Goal: Task Accomplishment & Management: Use online tool/utility

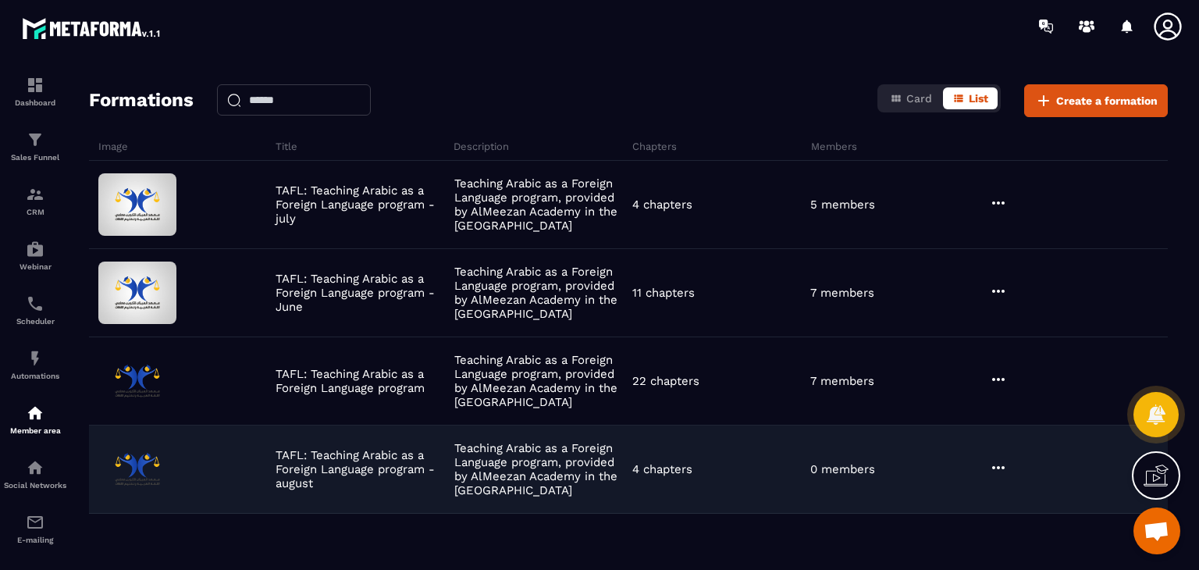
scroll to position [101, 0]
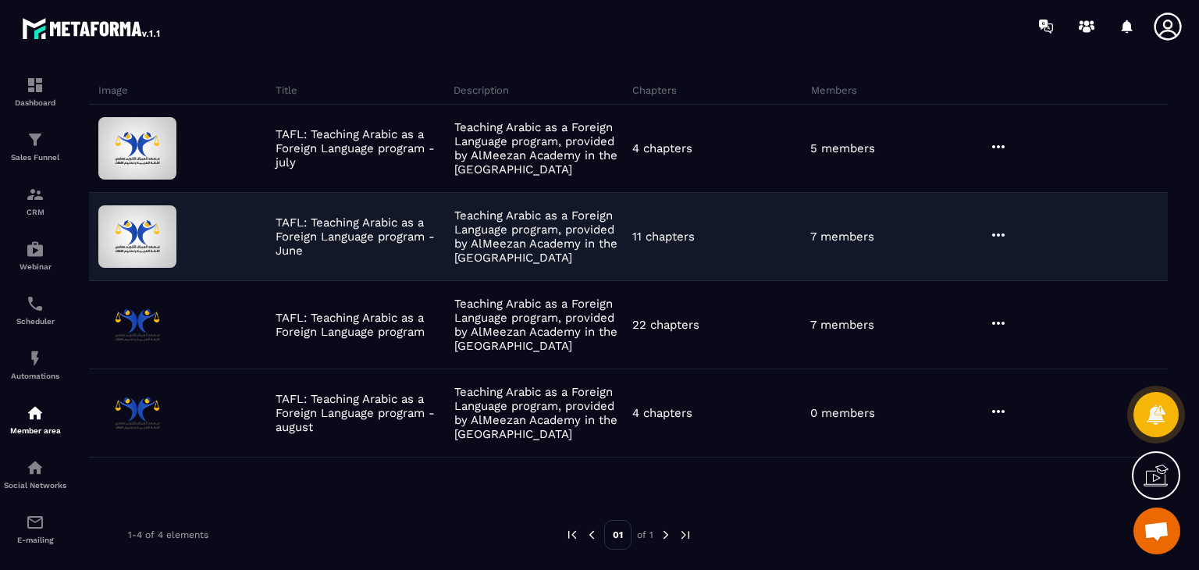
click at [1000, 233] on icon at bounding box center [998, 235] width 19 height 19
click at [1022, 256] on button "Edit" at bounding box center [1038, 267] width 94 height 28
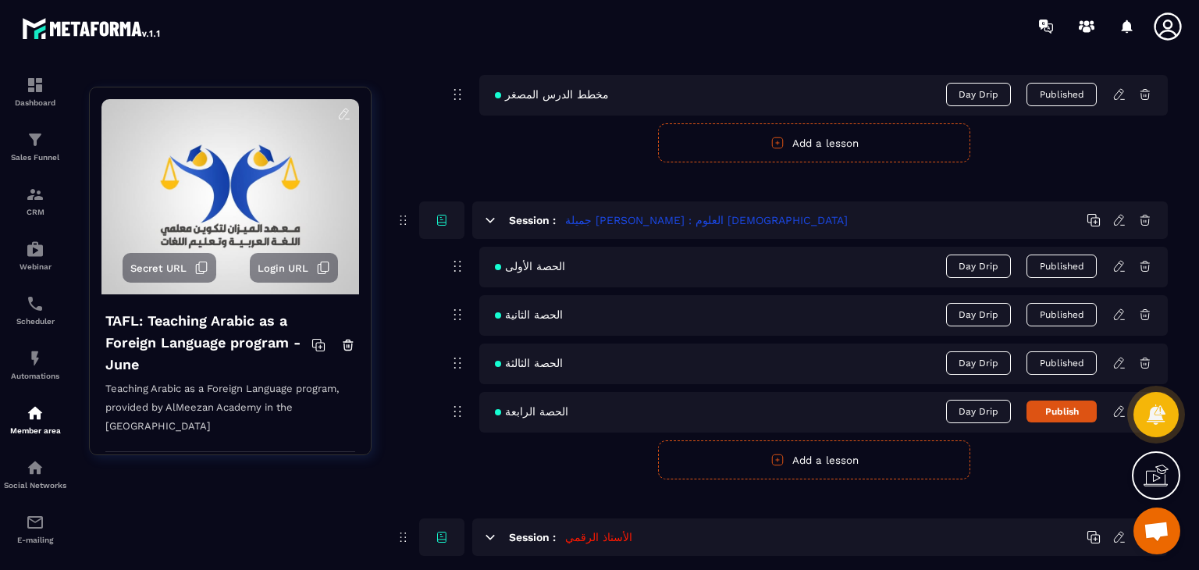
scroll to position [1952, 0]
click at [1119, 403] on icon at bounding box center [1119, 410] width 14 height 14
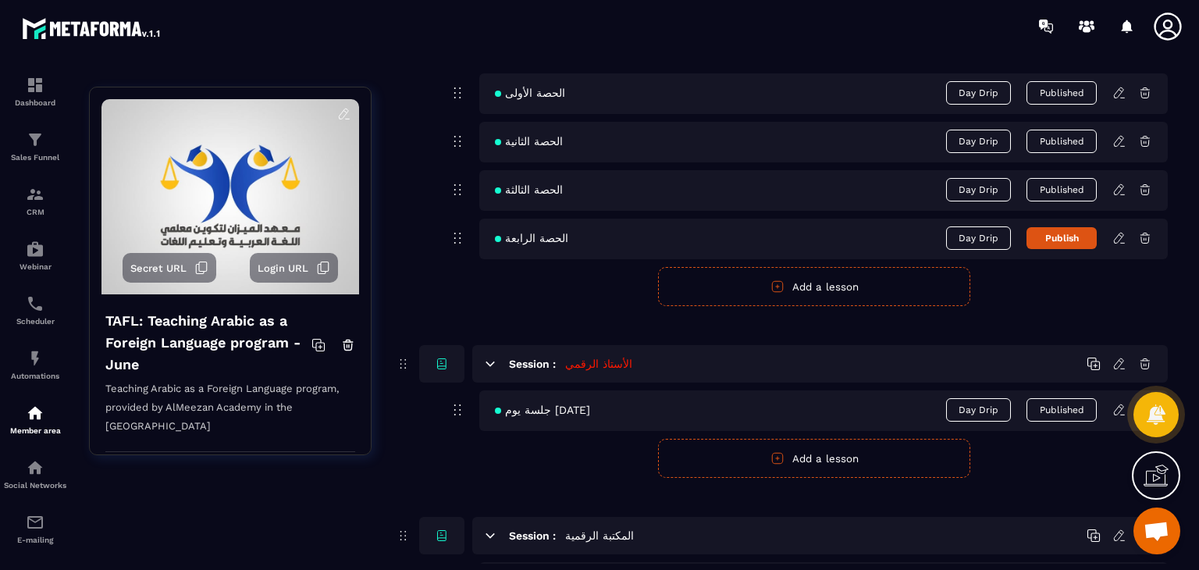
scroll to position [2186, 0]
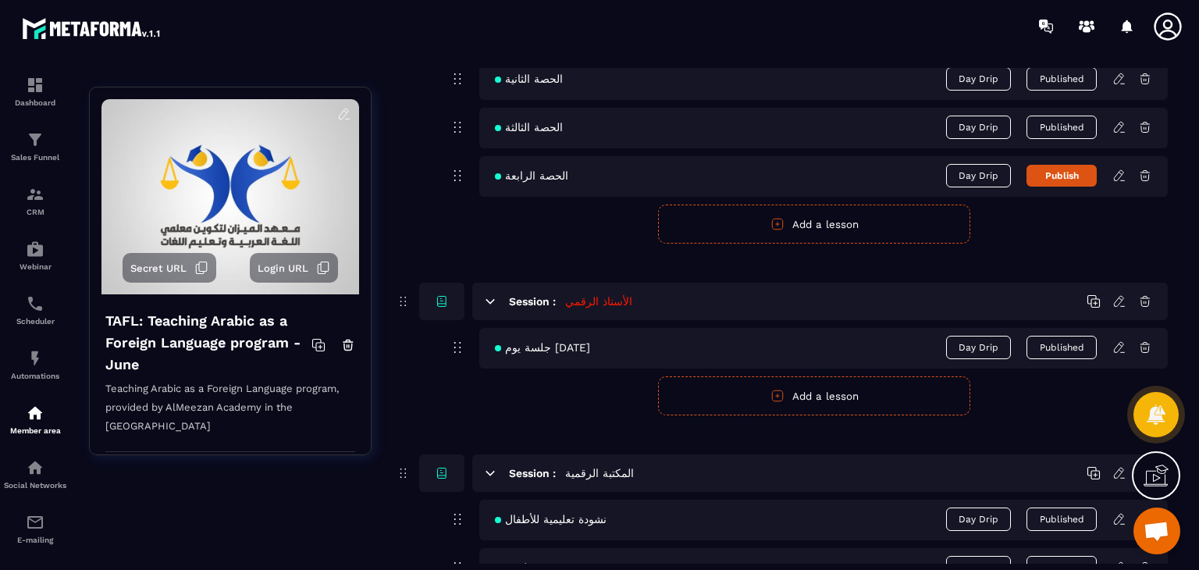
click at [1121, 173] on icon at bounding box center [1120, 174] width 3 height 2
click at [1125, 173] on icon at bounding box center [1119, 176] width 14 height 14
click at [1121, 172] on icon at bounding box center [1119, 176] width 14 height 14
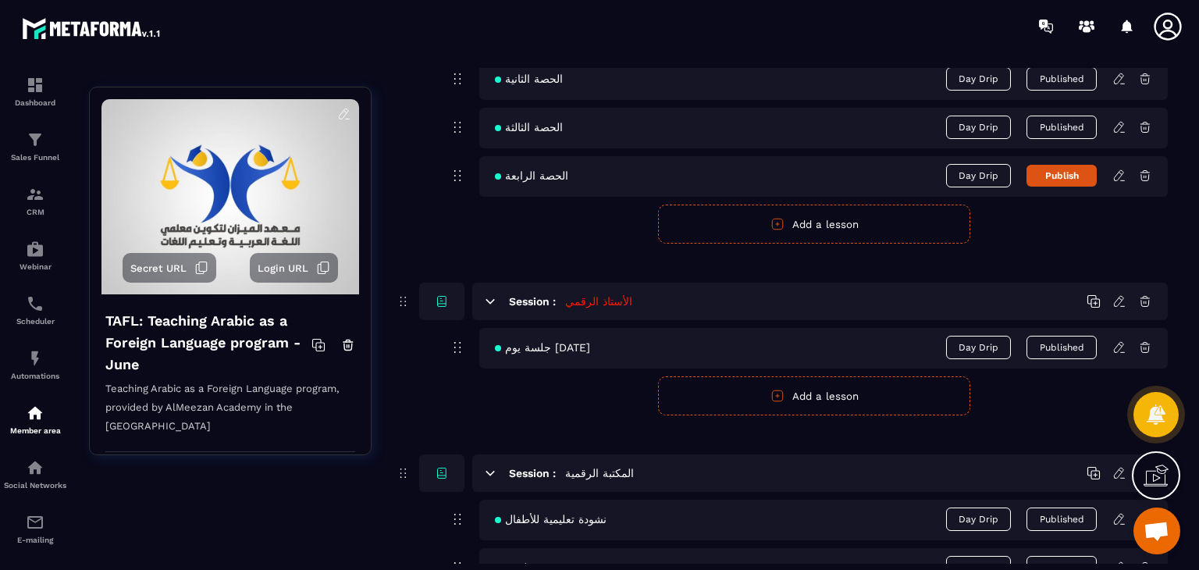
click at [1121, 172] on icon at bounding box center [1119, 176] width 14 height 14
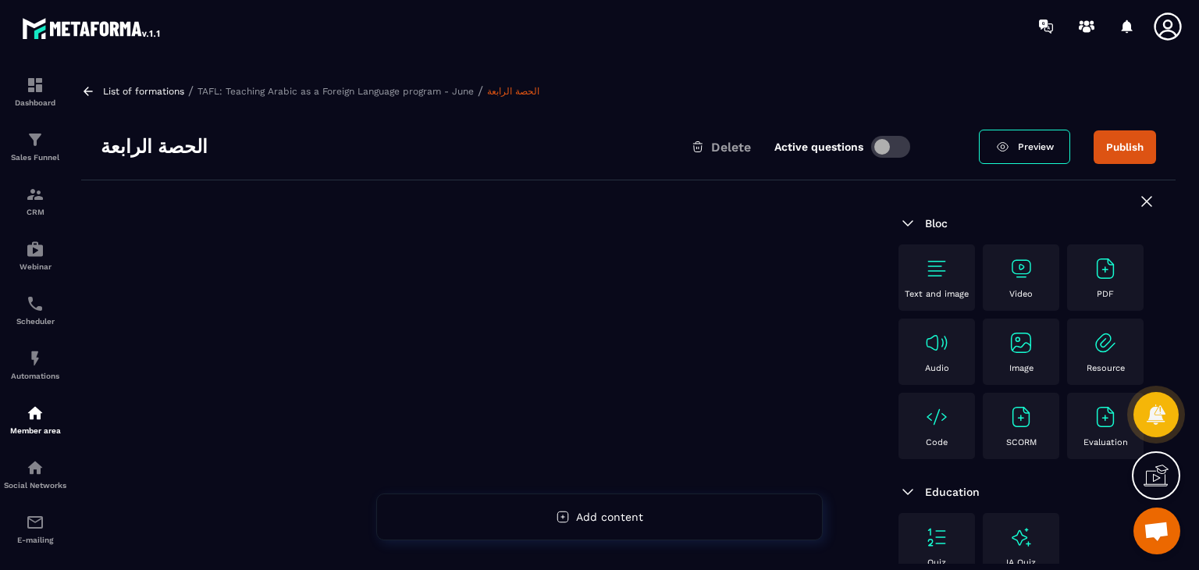
click at [924, 259] on img at bounding box center [936, 268] width 25 height 25
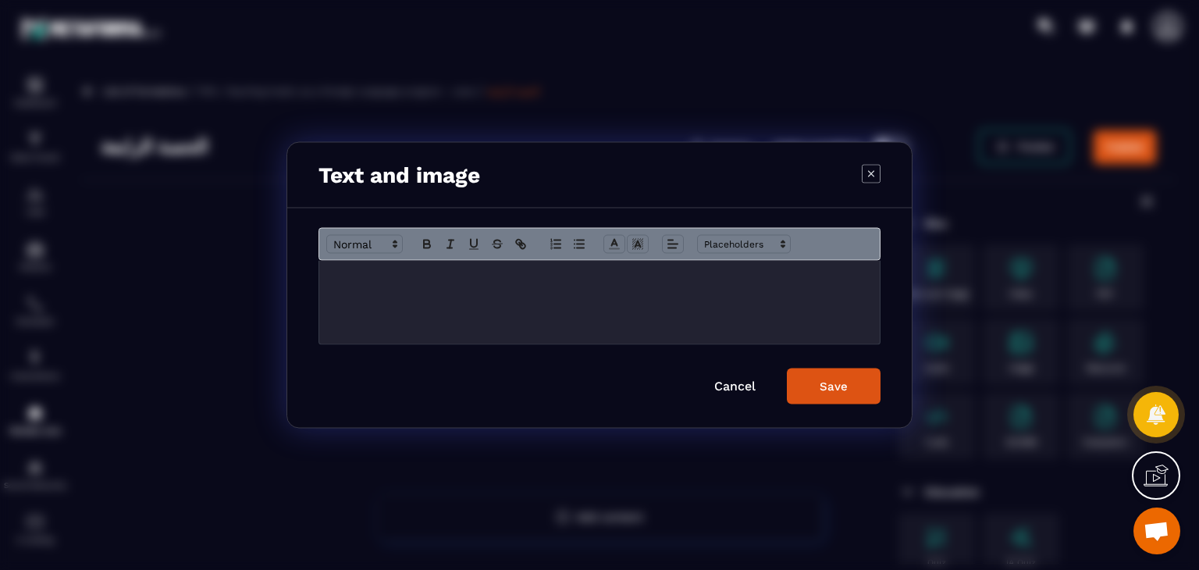
click at [543, 279] on p "Modal window" at bounding box center [599, 277] width 537 height 14
click at [674, 244] on icon "Modal window" at bounding box center [673, 244] width 14 height 14
click at [677, 291] on icon "Modal window" at bounding box center [676, 285] width 12 height 12
click at [859, 389] on button "Save" at bounding box center [834, 386] width 94 height 36
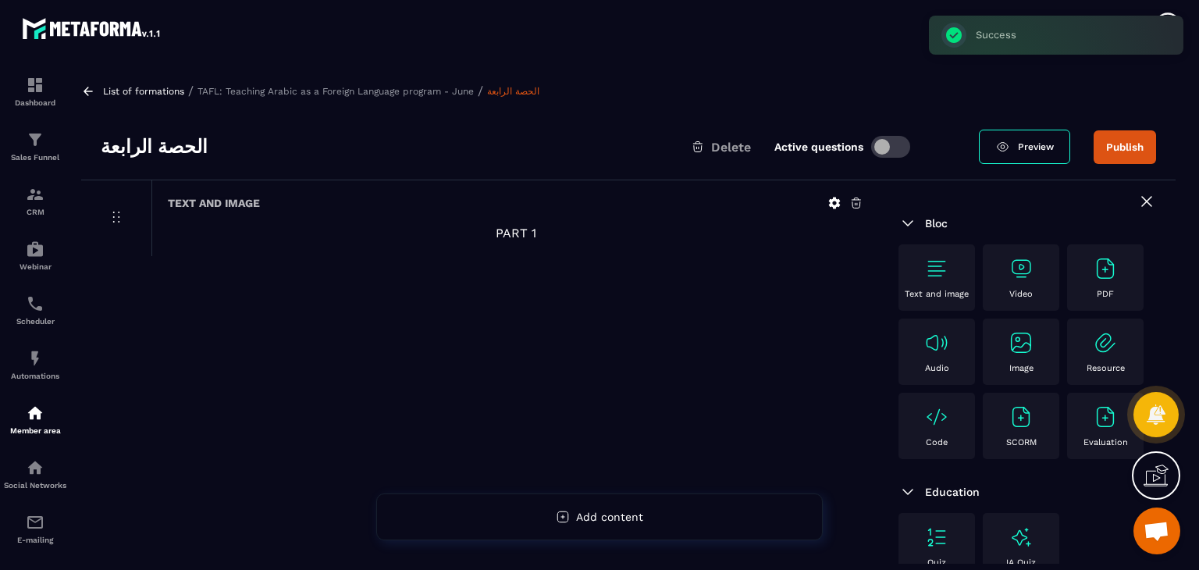
click at [1024, 284] on div "Video" at bounding box center [1021, 277] width 61 height 43
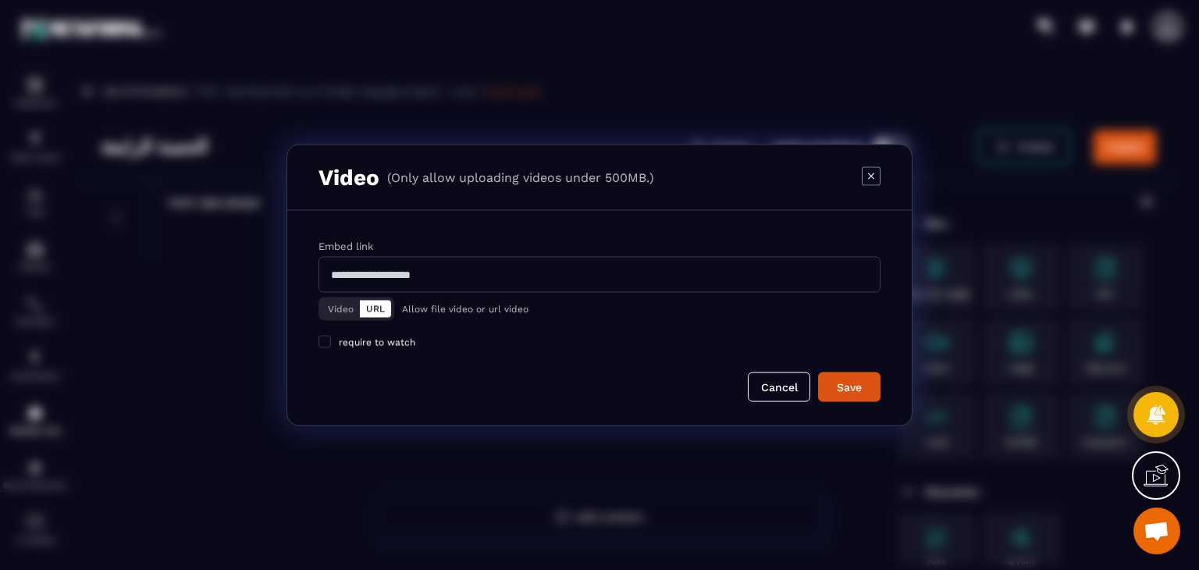
click at [330, 304] on button "Video" at bounding box center [341, 309] width 38 height 17
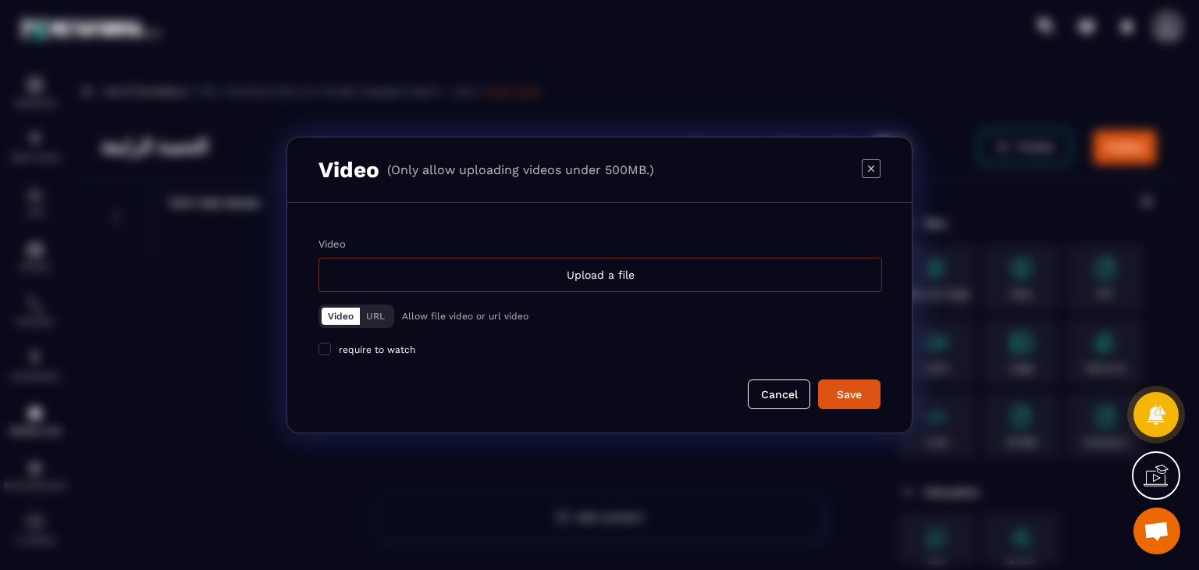
click at [596, 272] on div "Upload a file" at bounding box center [601, 275] width 564 height 34
click at [0, 0] on input "Video Upload a file" at bounding box center [0, 0] width 0 height 0
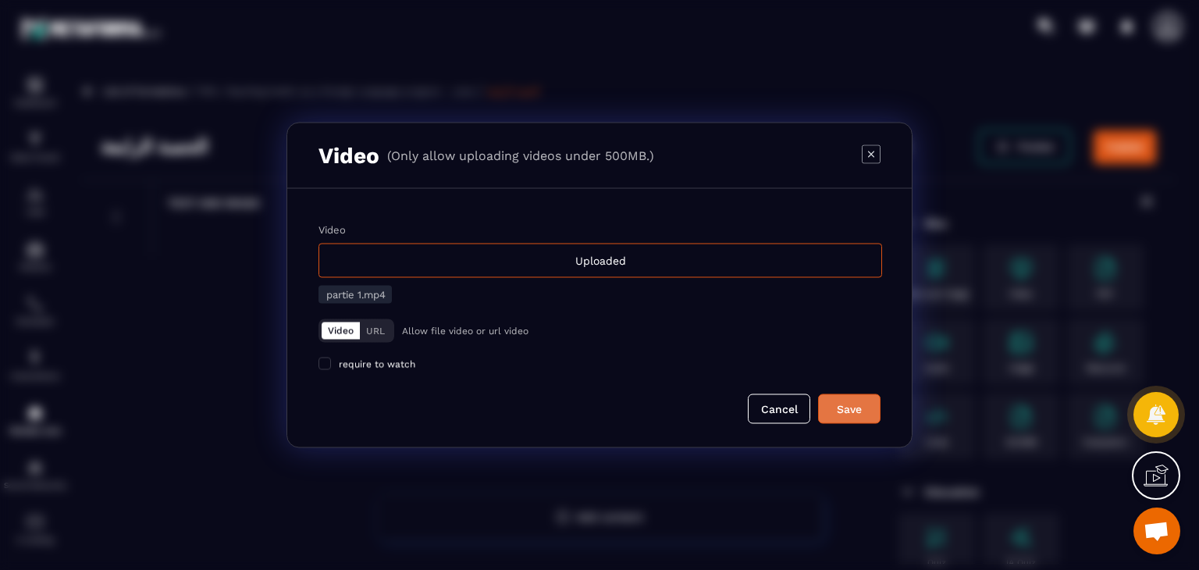
click at [850, 415] on div "Save" at bounding box center [849, 409] width 42 height 16
click at [860, 402] on div "Save" at bounding box center [849, 409] width 42 height 16
click at [348, 329] on button "Video" at bounding box center [341, 330] width 38 height 17
click at [384, 292] on span "partie 1.mp4" at bounding box center [355, 295] width 59 height 12
click at [778, 407] on button "Cancel" at bounding box center [779, 409] width 62 height 30
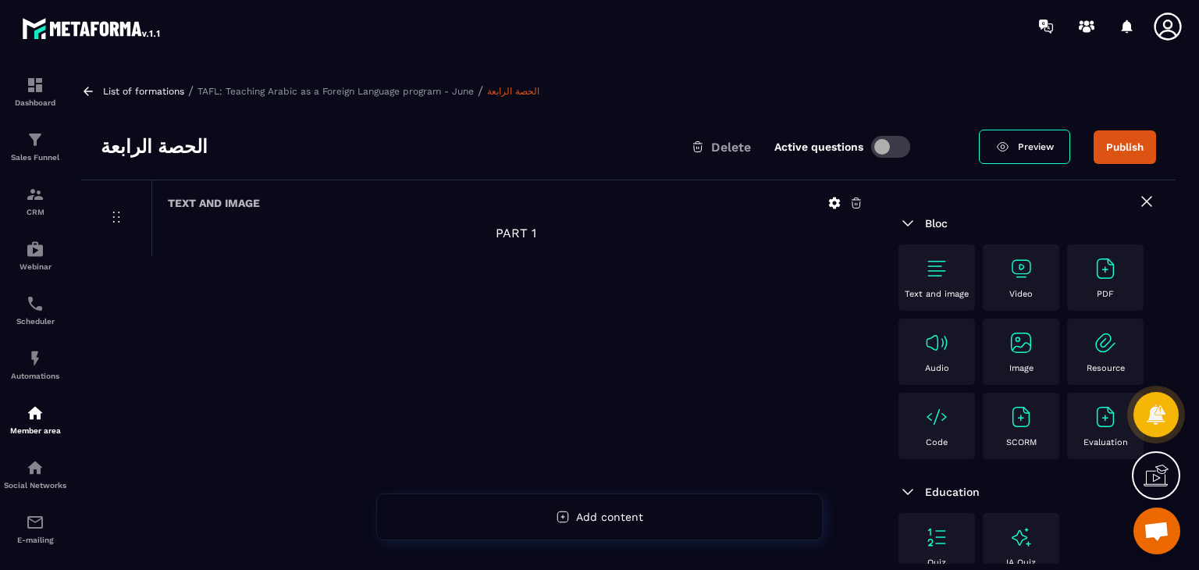
click at [1009, 275] on img at bounding box center [1021, 268] width 25 height 25
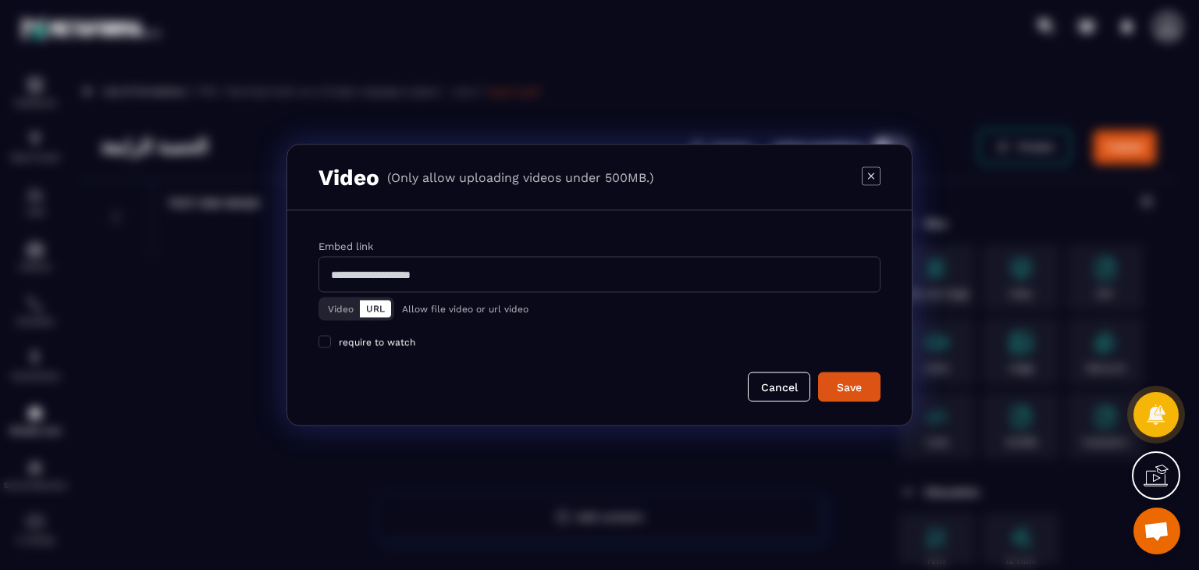
click at [342, 311] on button "Video" at bounding box center [341, 309] width 38 height 17
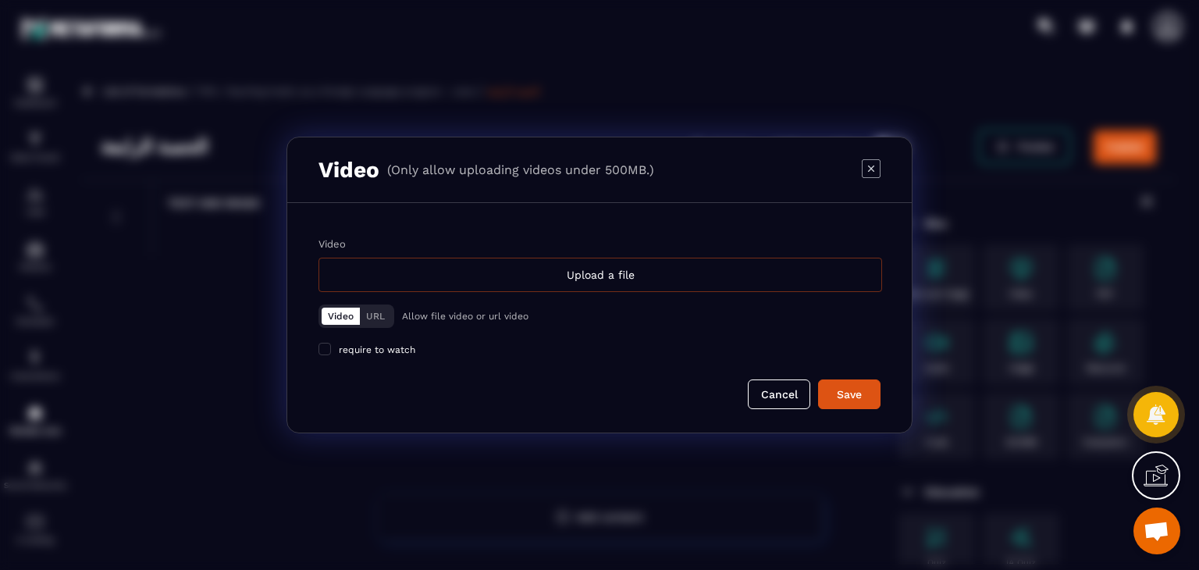
click at [412, 281] on div "Upload a file" at bounding box center [601, 275] width 564 height 34
click at [0, 0] on input "Video Upload a file" at bounding box center [0, 0] width 0 height 0
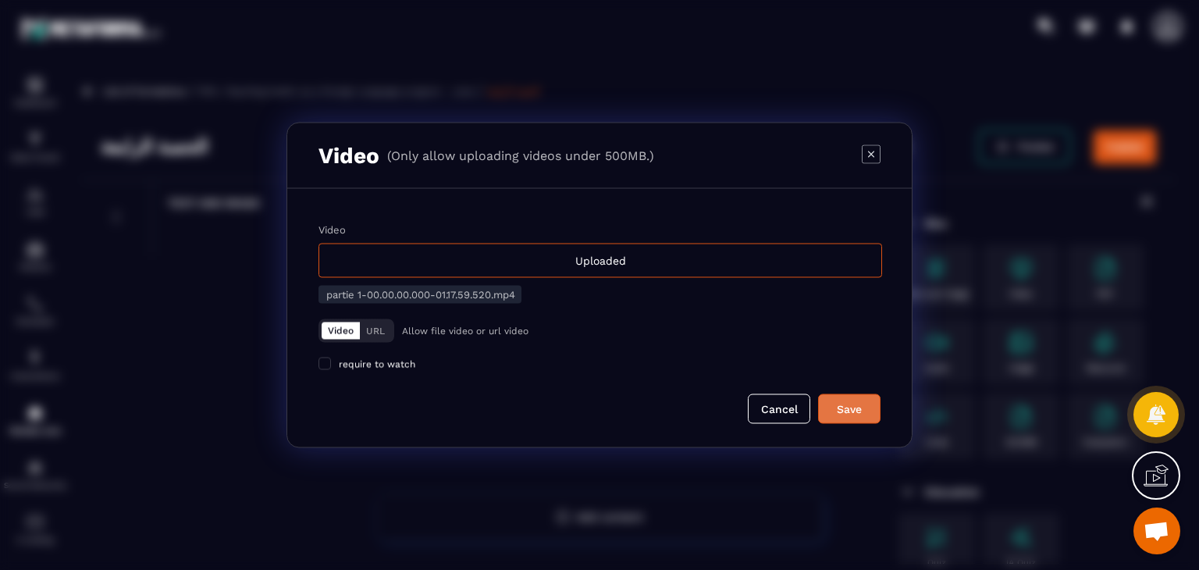
click at [856, 406] on div "Save" at bounding box center [849, 409] width 42 height 16
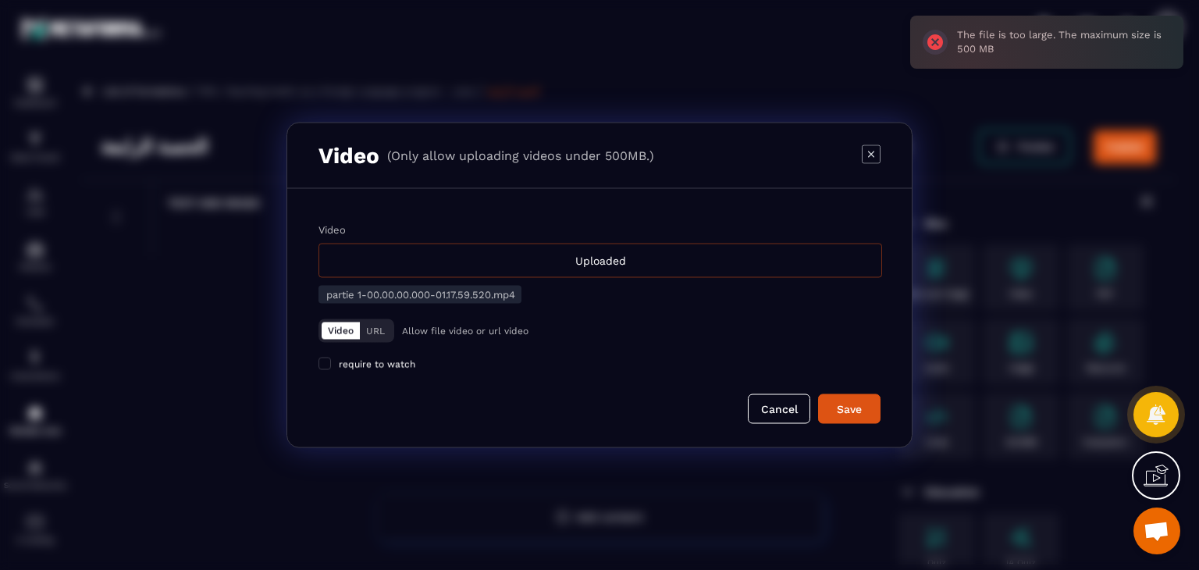
click at [510, 268] on div "Uploaded" at bounding box center [601, 261] width 564 height 34
click at [0, 0] on input "Video Uploaded" at bounding box center [0, 0] width 0 height 0
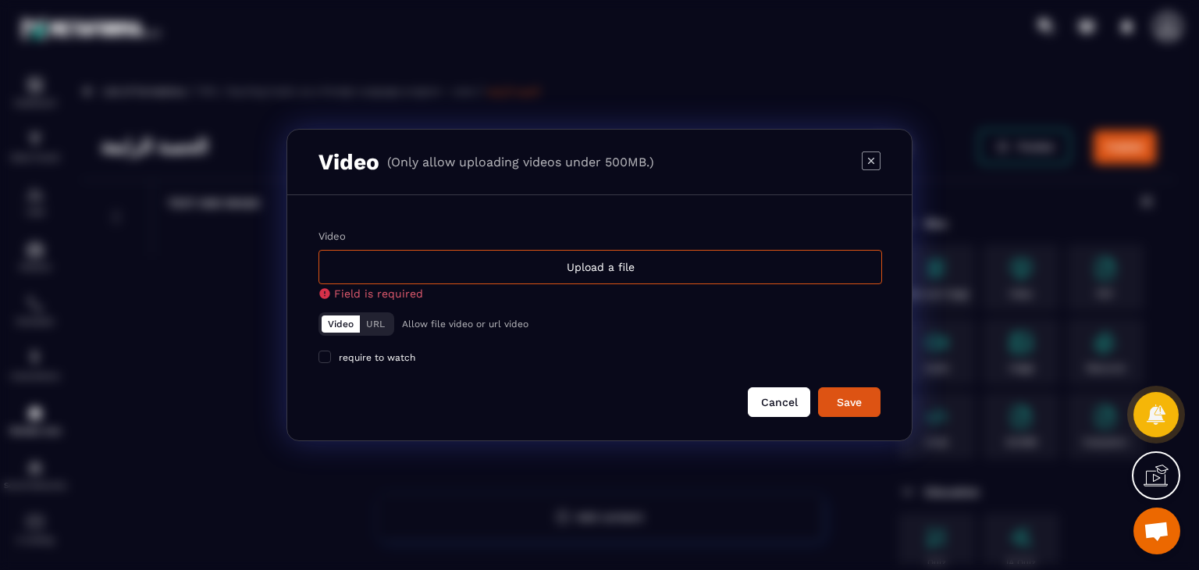
click at [778, 400] on button "Cancel" at bounding box center [779, 402] width 62 height 30
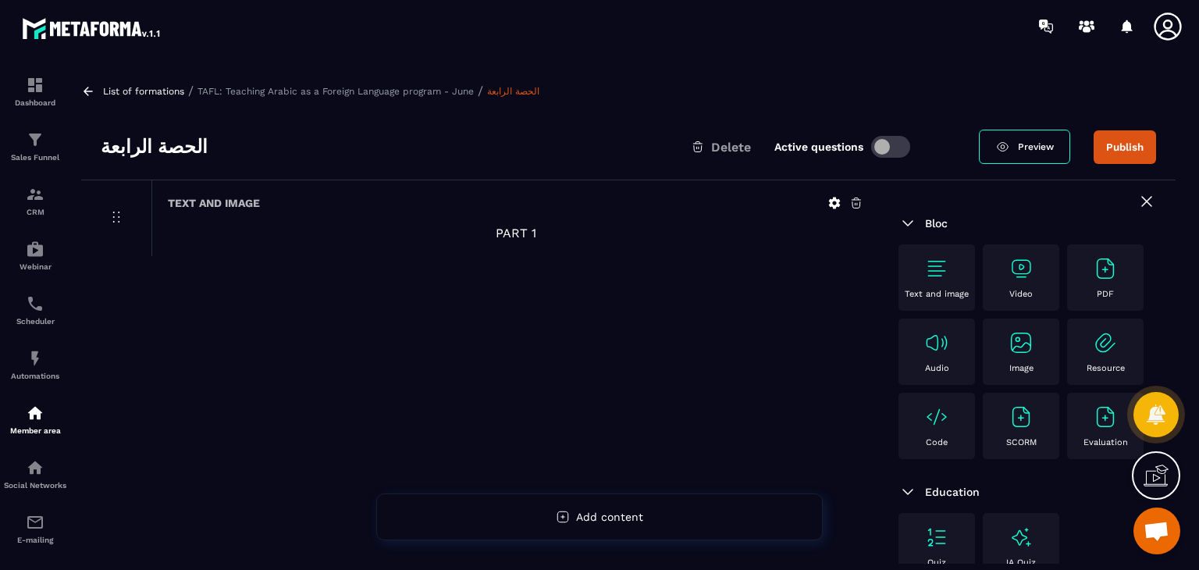
click at [1008, 278] on div "Video" at bounding box center [1021, 277] width 61 height 43
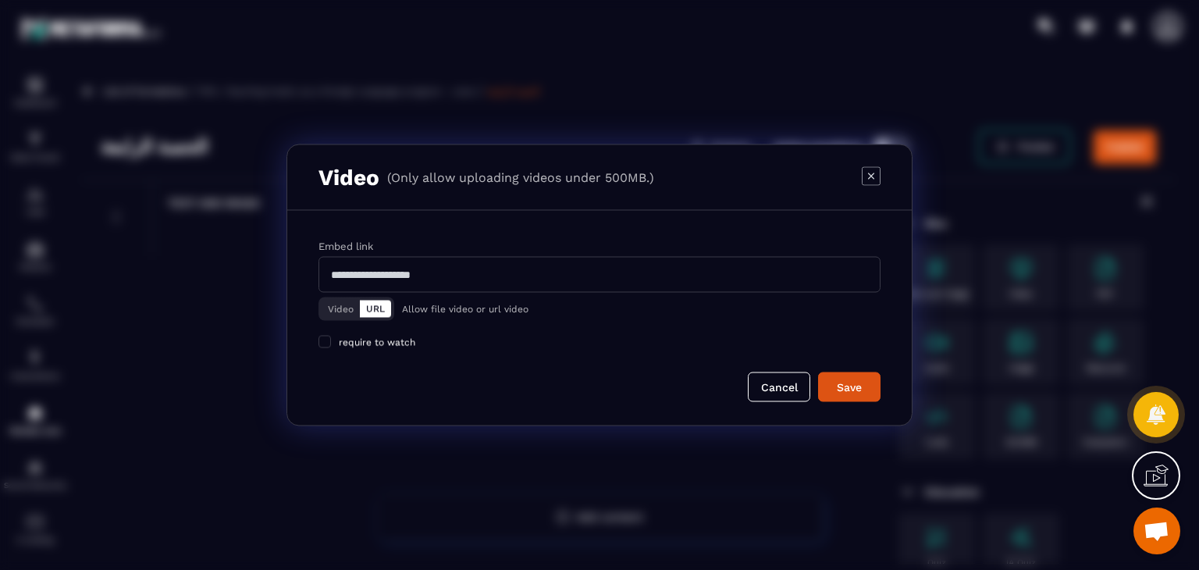
click at [331, 308] on button "Video" at bounding box center [341, 309] width 38 height 17
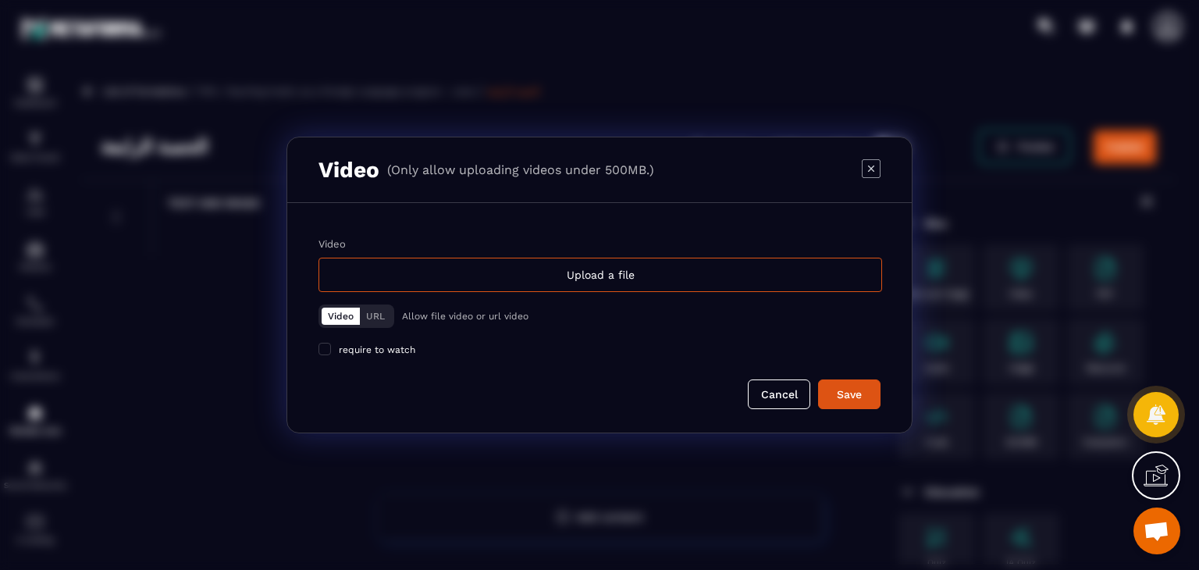
click at [485, 255] on label "Video Upload a file" at bounding box center [600, 265] width 562 height 54
click at [0, 0] on input "Video Upload a file" at bounding box center [0, 0] width 0 height 0
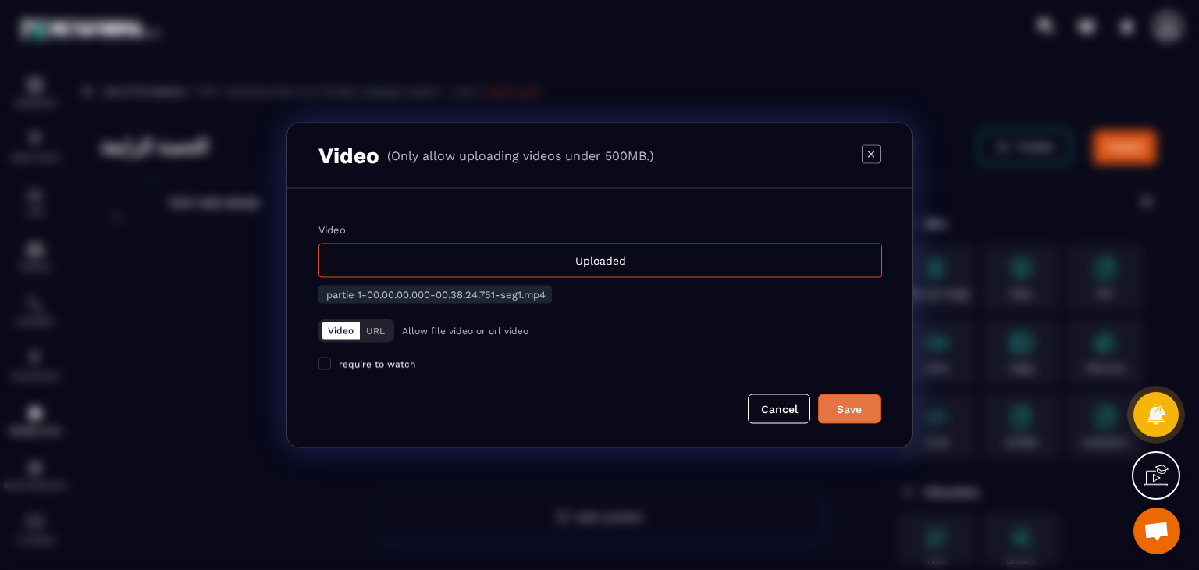
click at [876, 412] on button "Save" at bounding box center [849, 409] width 62 height 30
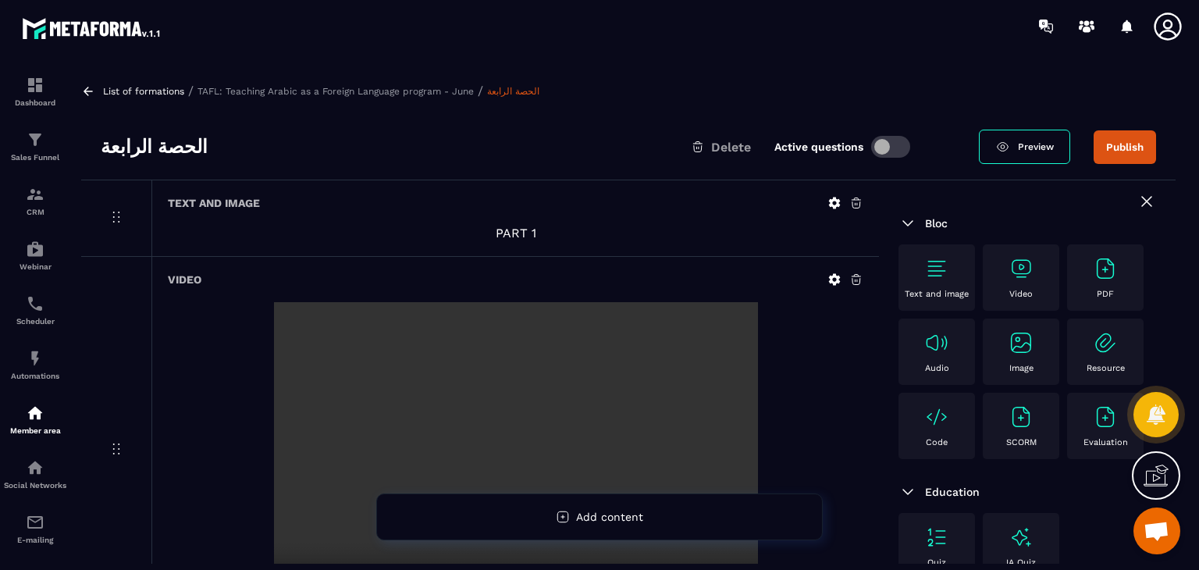
click at [943, 266] on img at bounding box center [936, 268] width 25 height 25
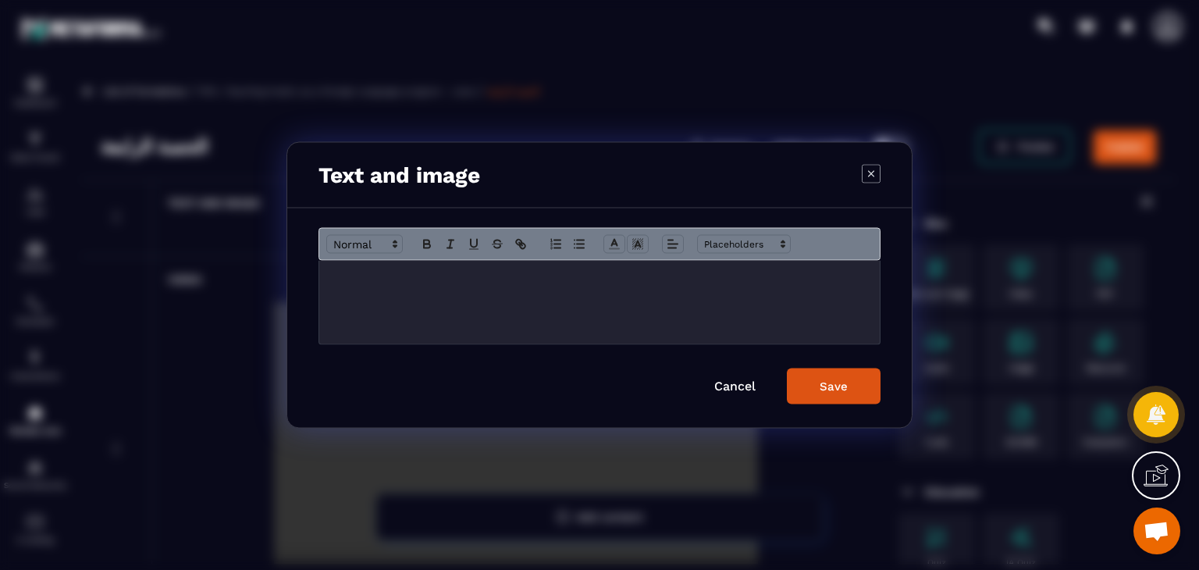
click at [724, 291] on div "Modal window" at bounding box center [599, 303] width 561 height 84
click at [667, 240] on icon "Modal window" at bounding box center [673, 244] width 14 height 14
click at [678, 289] on line "Modal window" at bounding box center [676, 289] width 7 height 0
click at [843, 392] on div "Save" at bounding box center [834, 386] width 28 height 14
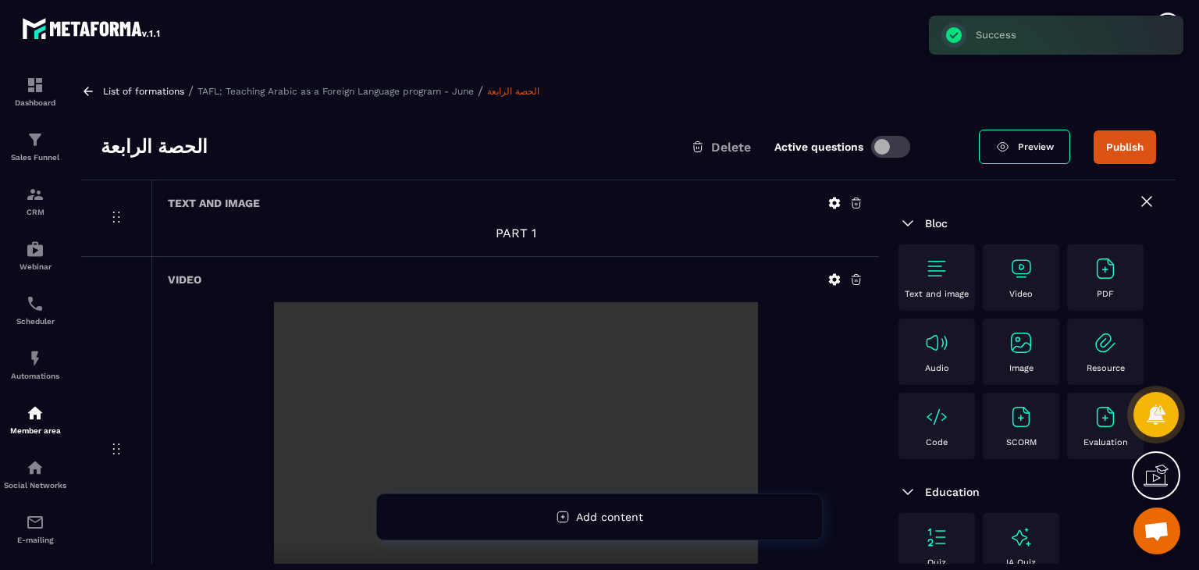
click at [1015, 282] on div "Video" at bounding box center [1021, 277] width 61 height 43
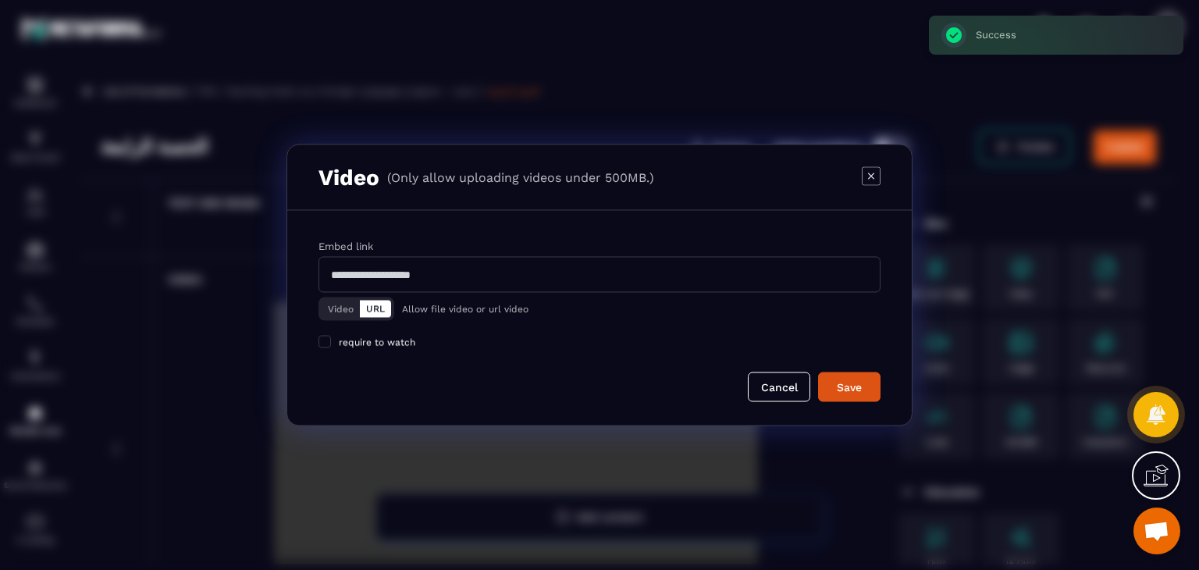
click at [321, 307] on div "Video URL" at bounding box center [357, 308] width 76 height 23
click at [325, 301] on button "Video" at bounding box center [341, 309] width 38 height 17
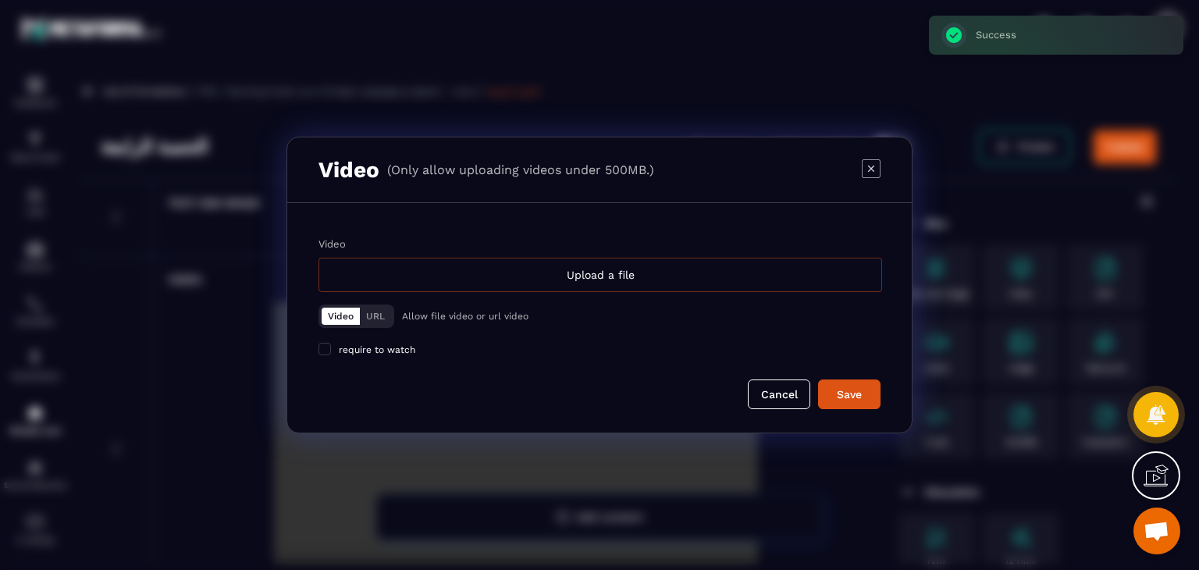
click at [462, 275] on div "Upload a file" at bounding box center [601, 275] width 564 height 34
click at [0, 0] on input "Video Upload a file" at bounding box center [0, 0] width 0 height 0
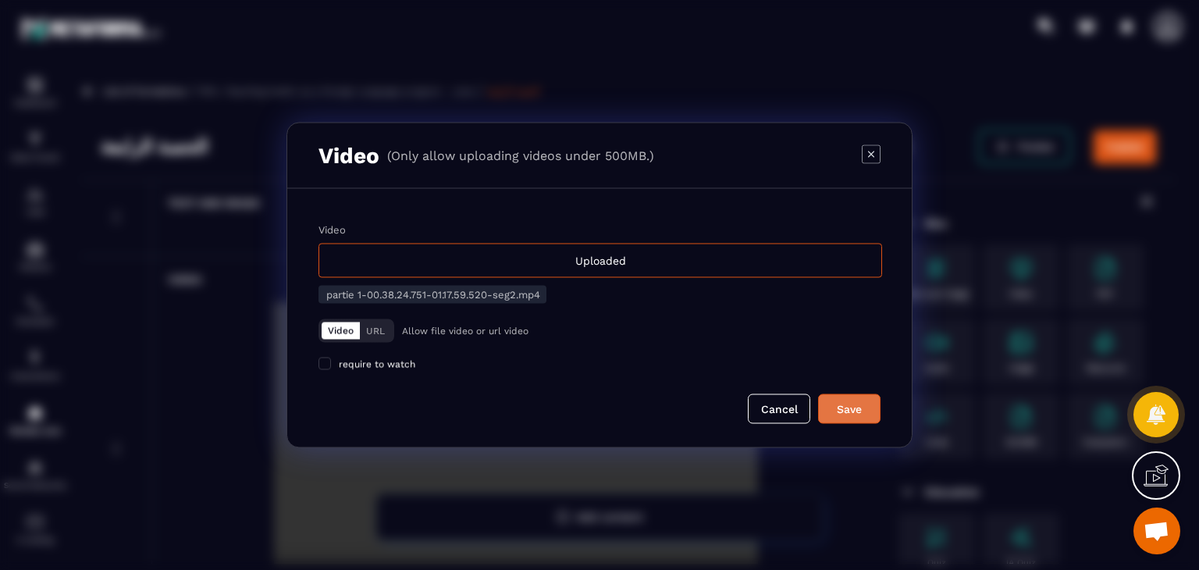
click at [844, 404] on div "Save" at bounding box center [849, 409] width 42 height 16
click at [840, 399] on button "Save" at bounding box center [849, 409] width 62 height 30
click at [880, 404] on button "Save" at bounding box center [849, 409] width 62 height 30
click at [866, 155] on icon "Modal window" at bounding box center [871, 153] width 19 height 19
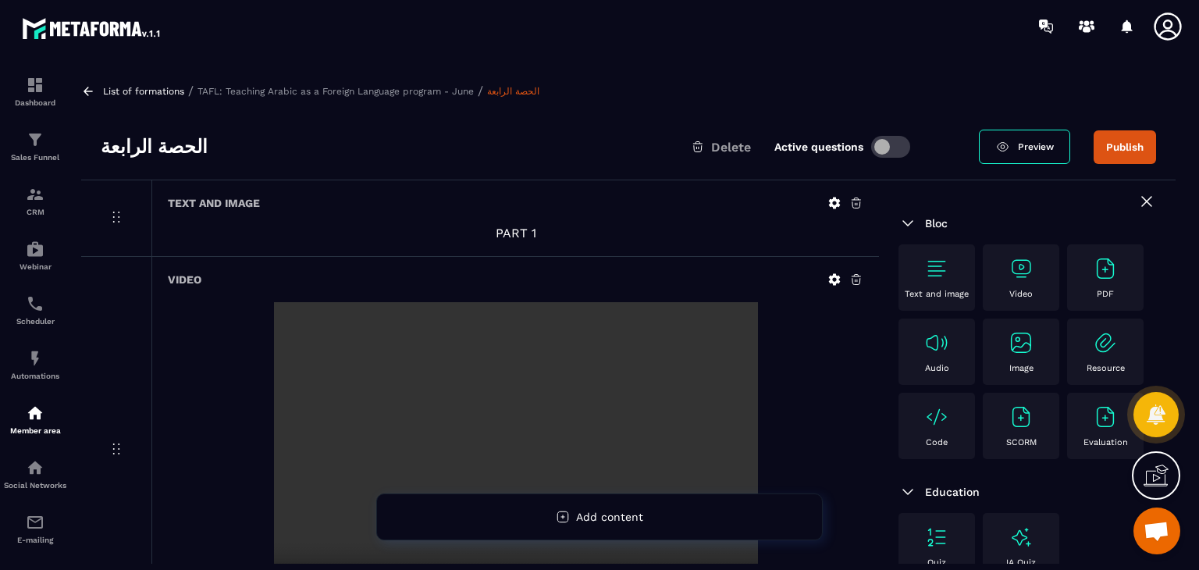
click at [1050, 275] on div "Video" at bounding box center [1021, 277] width 61 height 43
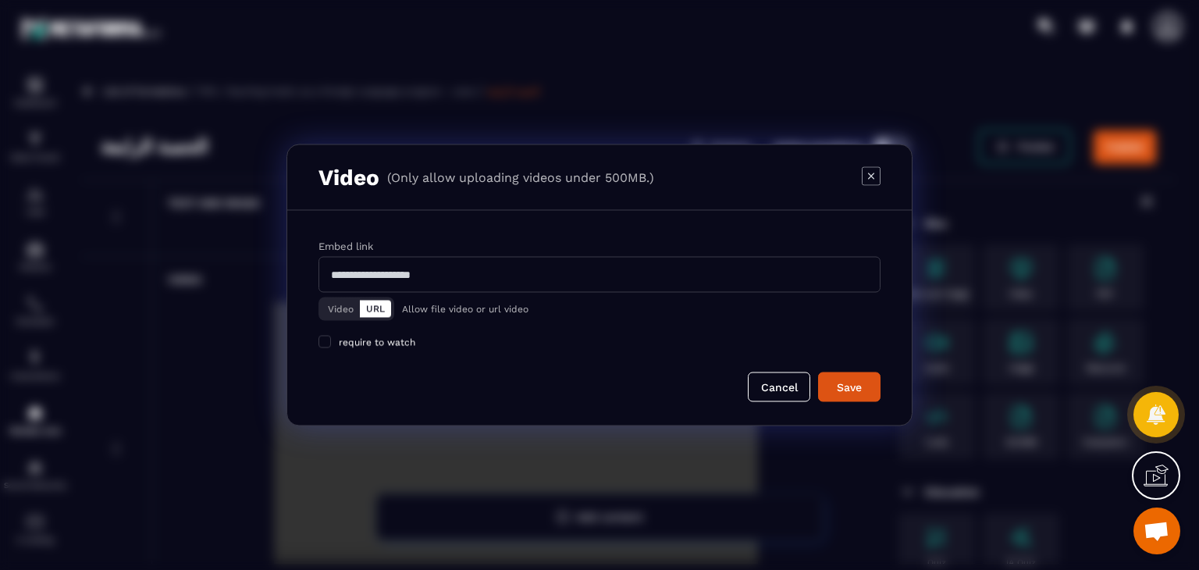
click at [339, 306] on button "Video" at bounding box center [341, 309] width 38 height 17
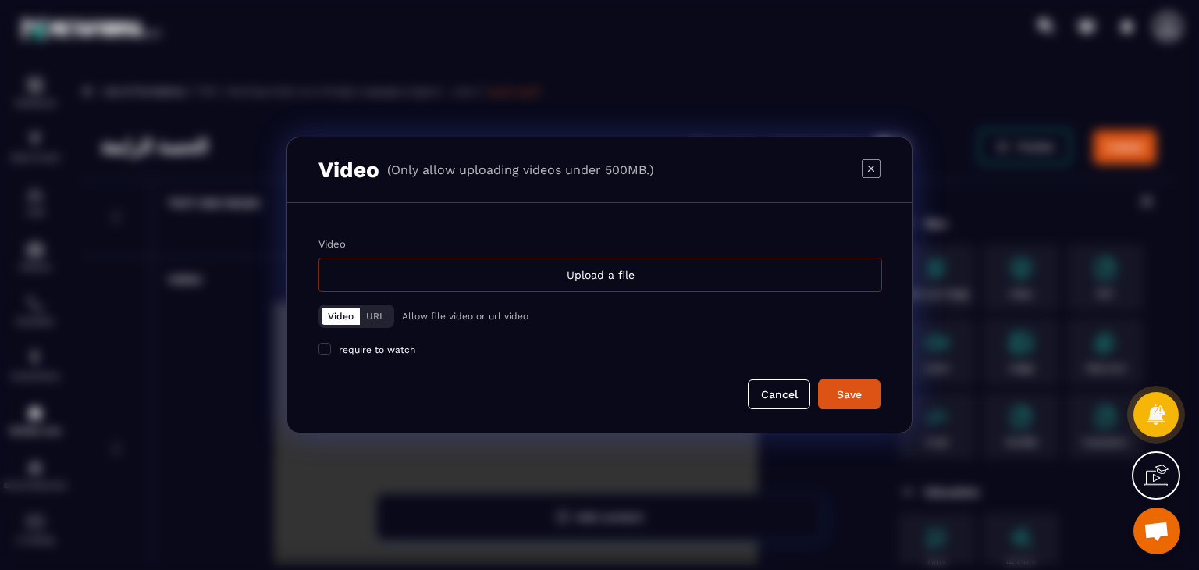
click at [498, 285] on div "Upload a file" at bounding box center [601, 275] width 564 height 34
click at [0, 0] on input "Video Upload a file" at bounding box center [0, 0] width 0 height 0
click at [871, 169] on icon "Modal window" at bounding box center [871, 168] width 6 height 6
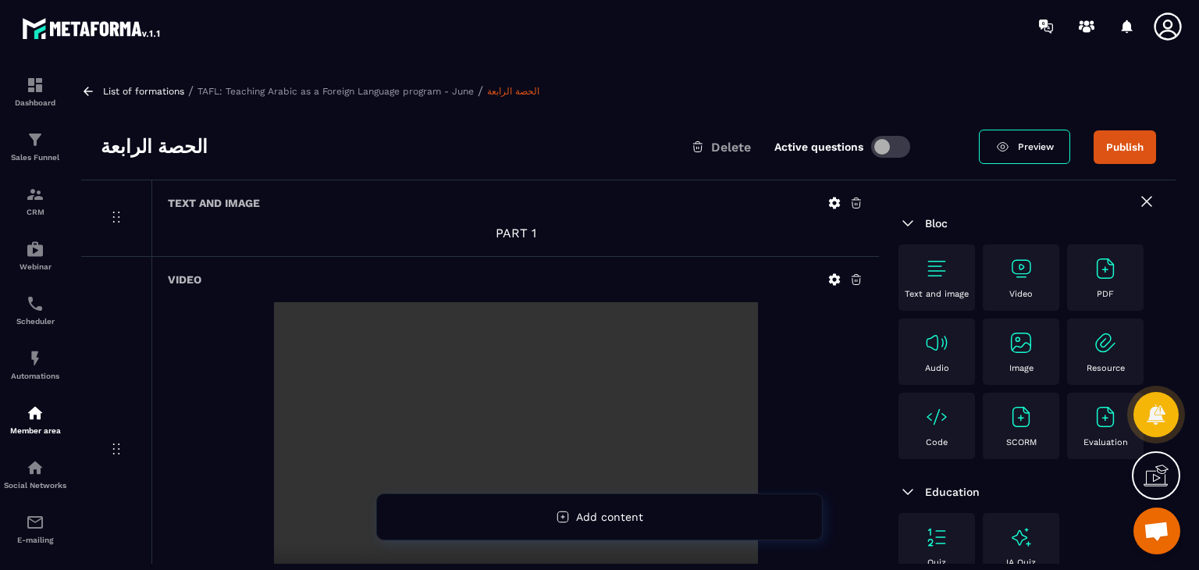
click at [1034, 258] on div "Video" at bounding box center [1021, 277] width 61 height 43
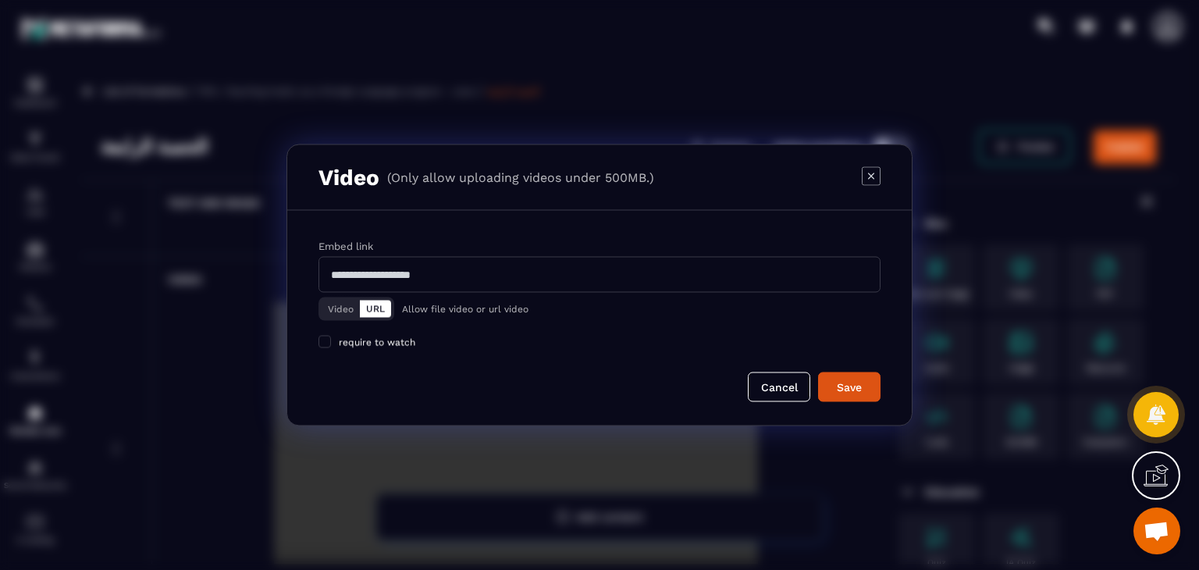
click at [344, 304] on button "Video" at bounding box center [341, 309] width 38 height 17
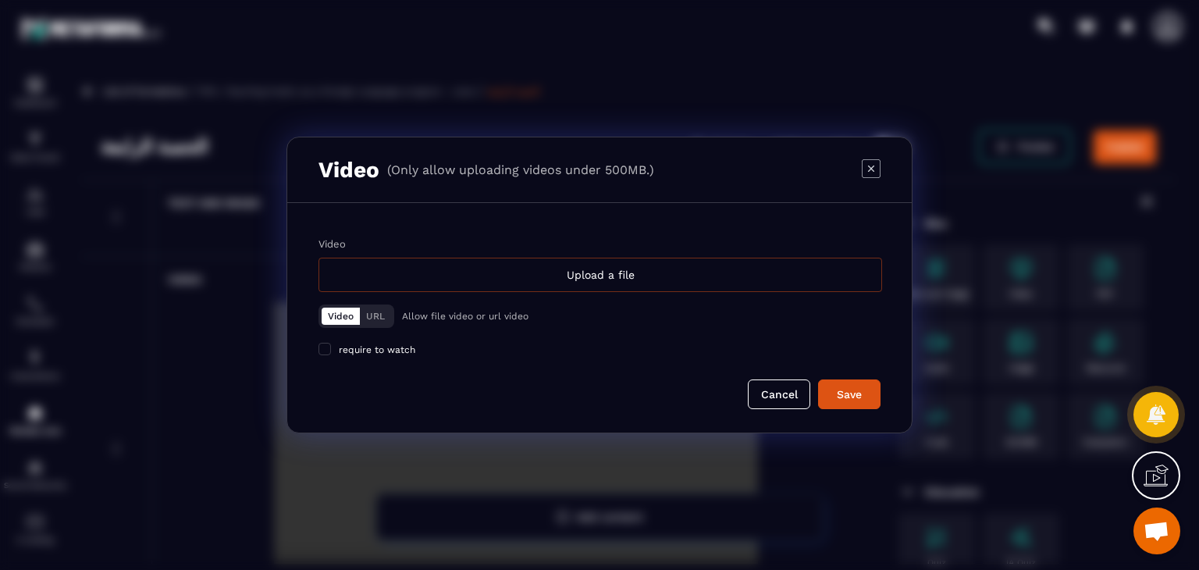
click at [490, 263] on div "Upload a file" at bounding box center [601, 275] width 564 height 34
click at [0, 0] on input "Video Upload a file" at bounding box center [0, 0] width 0 height 0
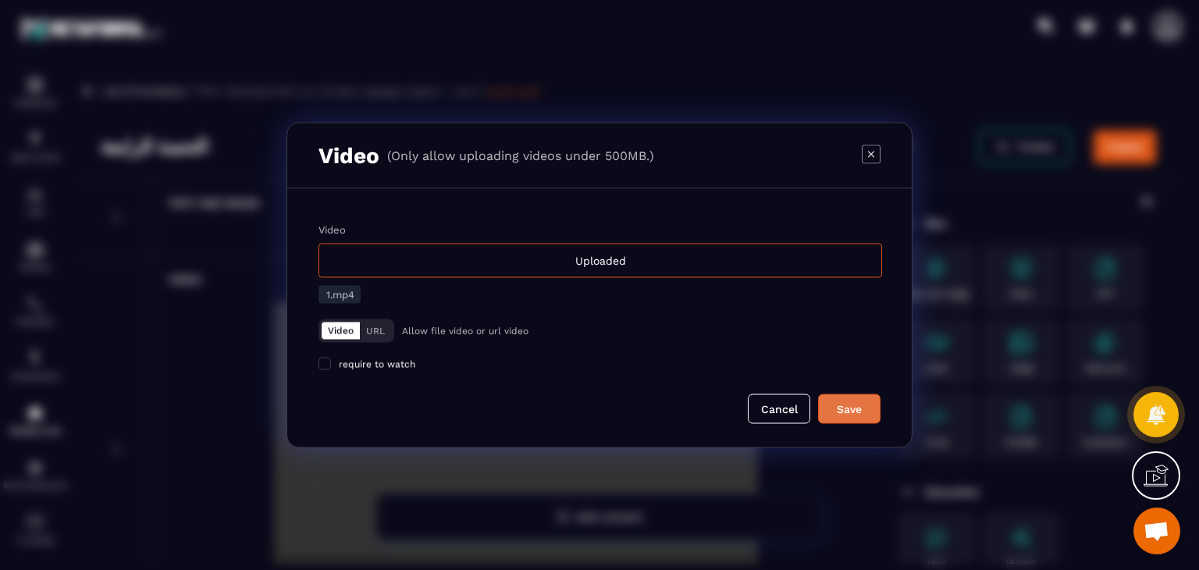
click at [835, 403] on div "Save" at bounding box center [849, 409] width 42 height 16
